Goal: Task Accomplishment & Management: Manage account settings

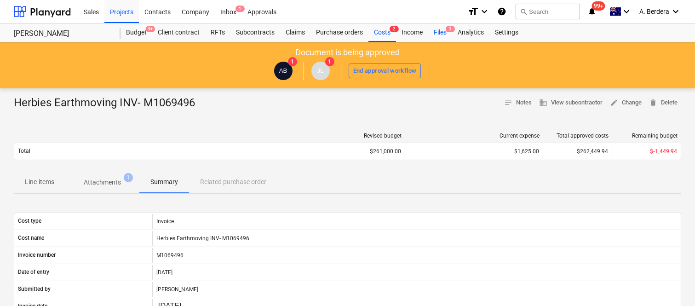
drag, startPoint x: 0, startPoint y: 0, endPoint x: 441, endPoint y: 35, distance: 442.8
click at [441, 35] on div "Files 3" at bounding box center [440, 32] width 24 height 18
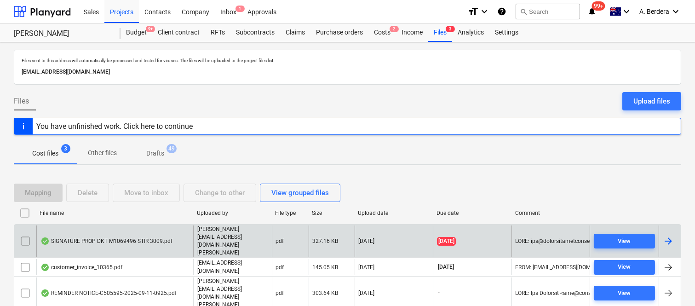
click at [159, 238] on div "SIGNATURE PROP DKT M1069496 STIR 3009.pdf" at bounding box center [106, 240] width 132 height 7
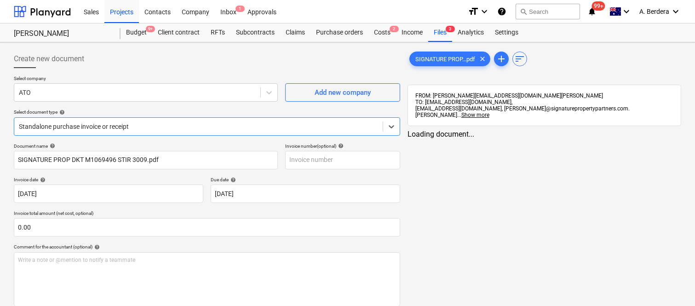
type input "SIGNATURE PROP DKT M1069496 STIR 3009.pdf"
type input "[DATE]"
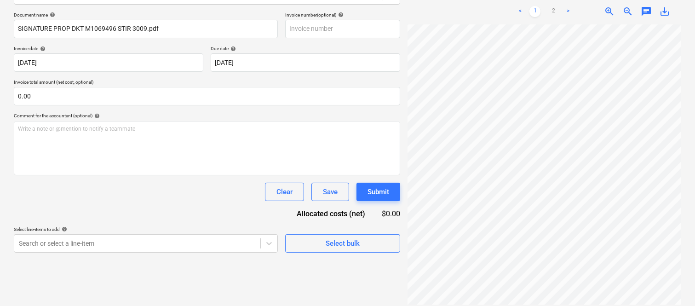
scroll to position [77, 57]
click at [553, 6] on link "2" at bounding box center [553, 11] width 11 height 11
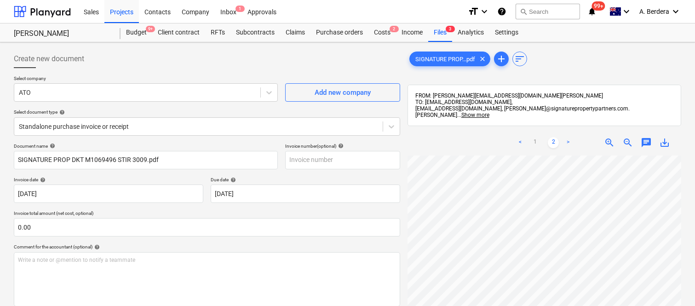
scroll to position [3, 0]
click at [535, 138] on link "1" at bounding box center [534, 142] width 11 height 11
click at [447, 31] on span "3" at bounding box center [450, 29] width 9 height 6
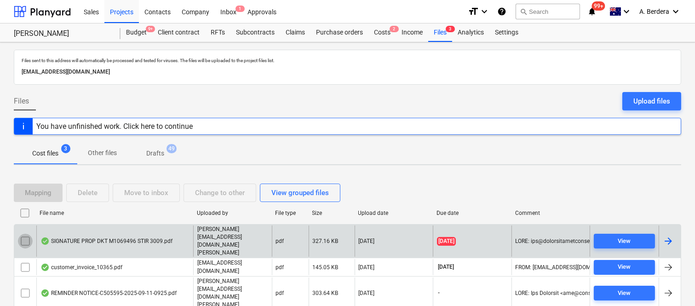
click at [22, 241] on input "checkbox" at bounding box center [25, 241] width 15 height 15
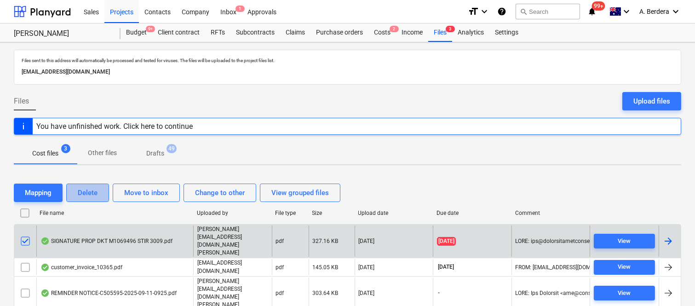
click at [81, 198] on div "Delete" at bounding box center [88, 193] width 20 height 12
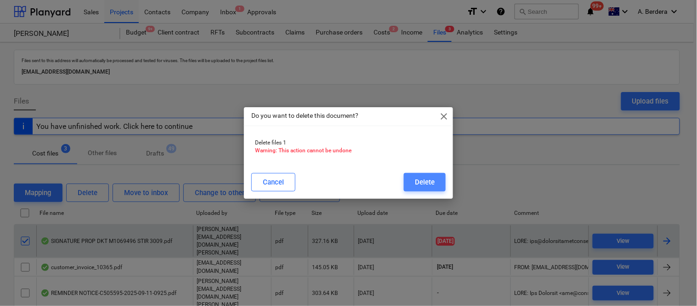
click at [422, 182] on div "Delete" at bounding box center [425, 182] width 20 height 12
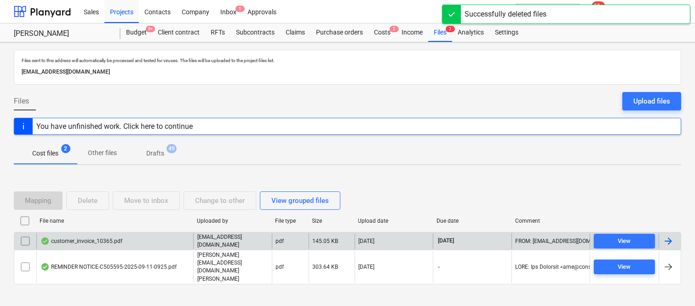
click at [147, 249] on div "customer_invoice_10365.pdf" at bounding box center [114, 241] width 157 height 16
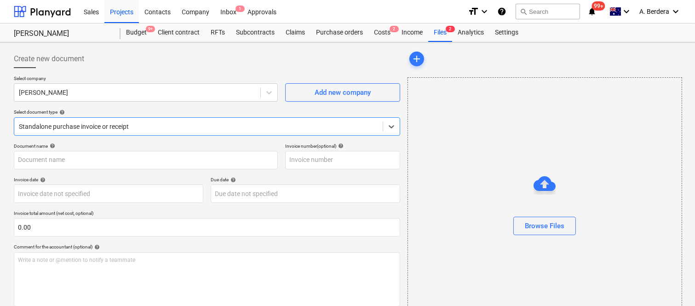
type input "10365"
type input "[DATE]"
